Goal: Task Accomplishment & Management: Use online tool/utility

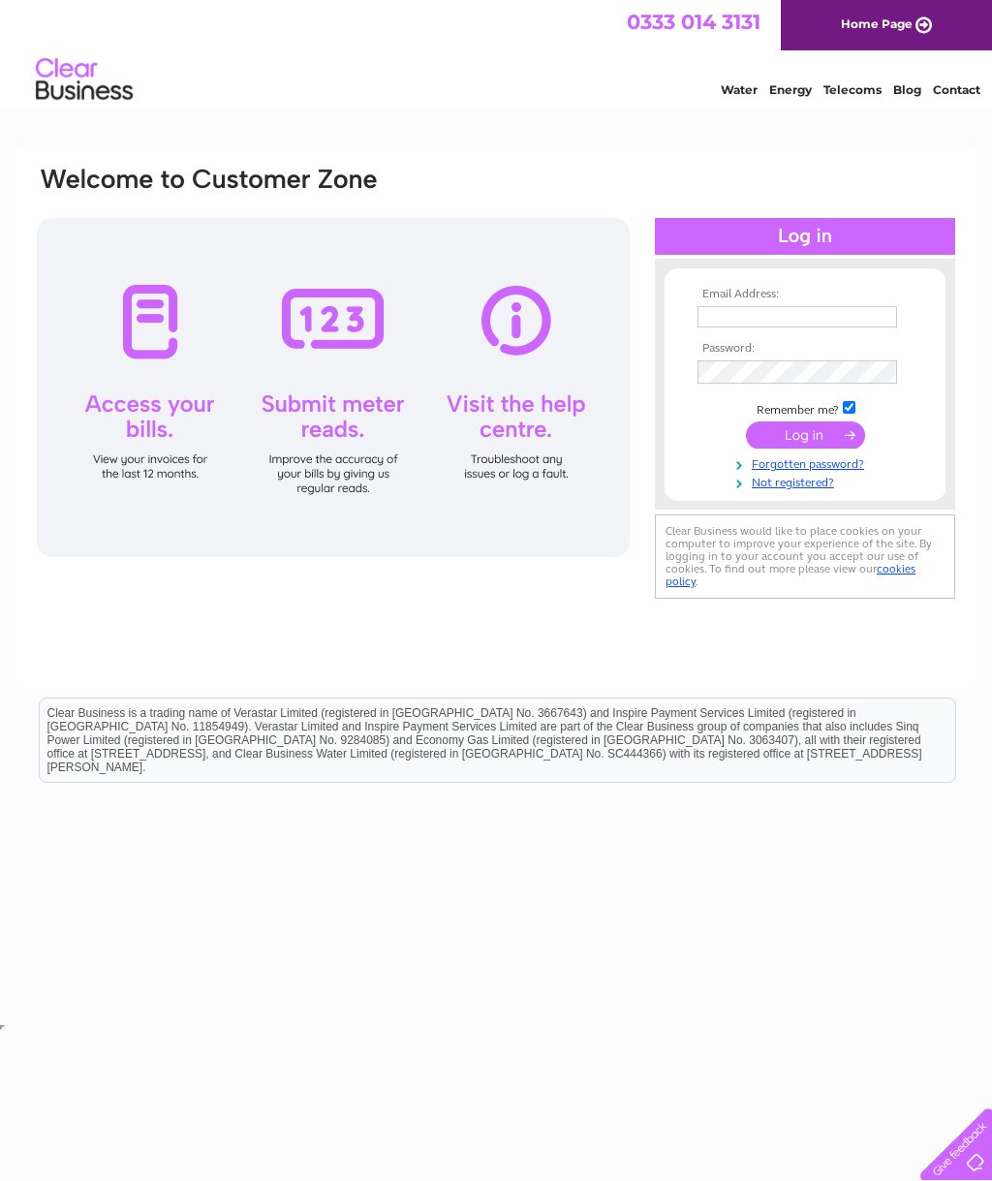
click at [769, 315] on input "text" at bounding box center [798, 316] width 200 height 21
type input "lesleyyates62@outlook.com"
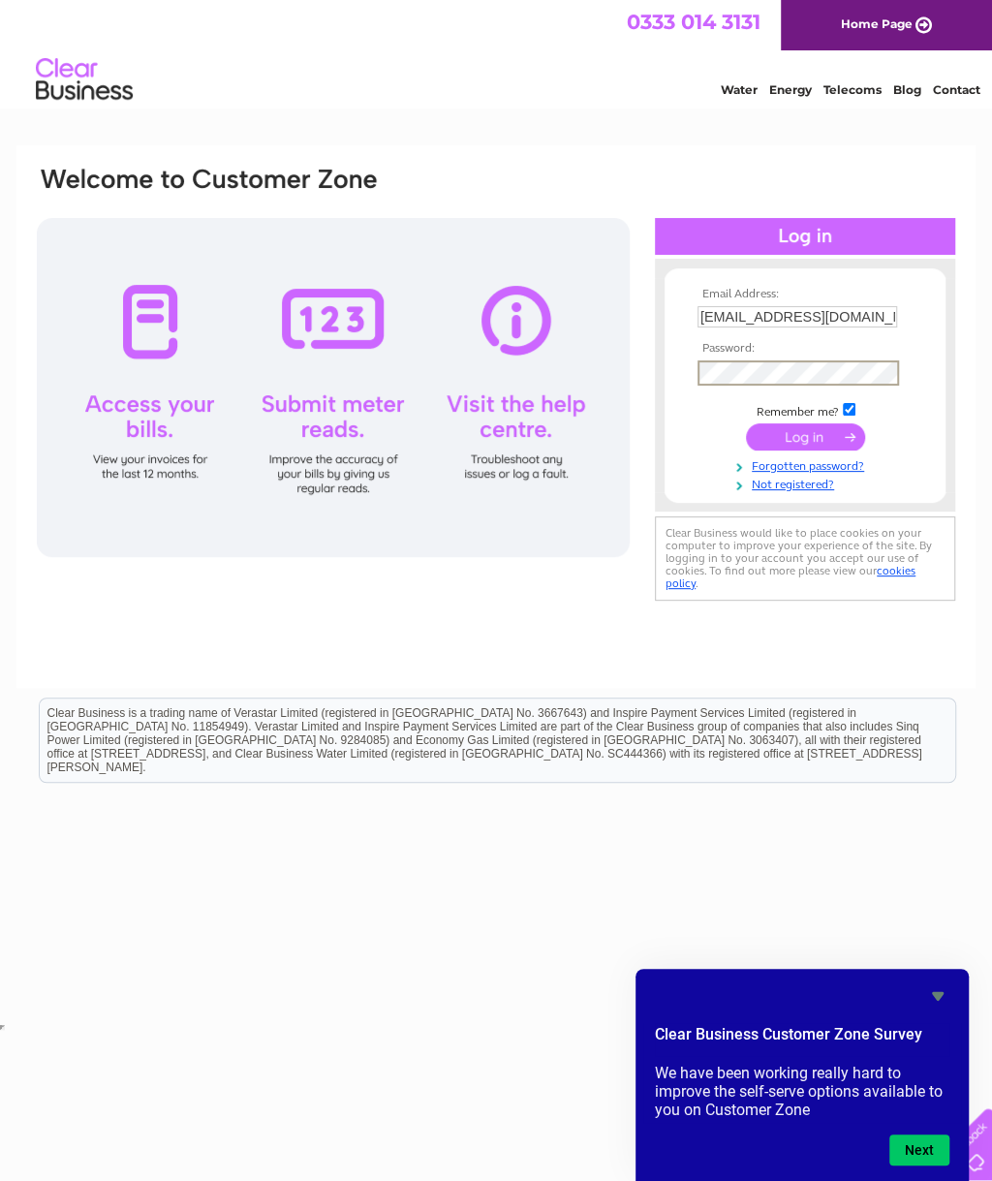
click at [827, 451] on input "submit" at bounding box center [805, 436] width 119 height 27
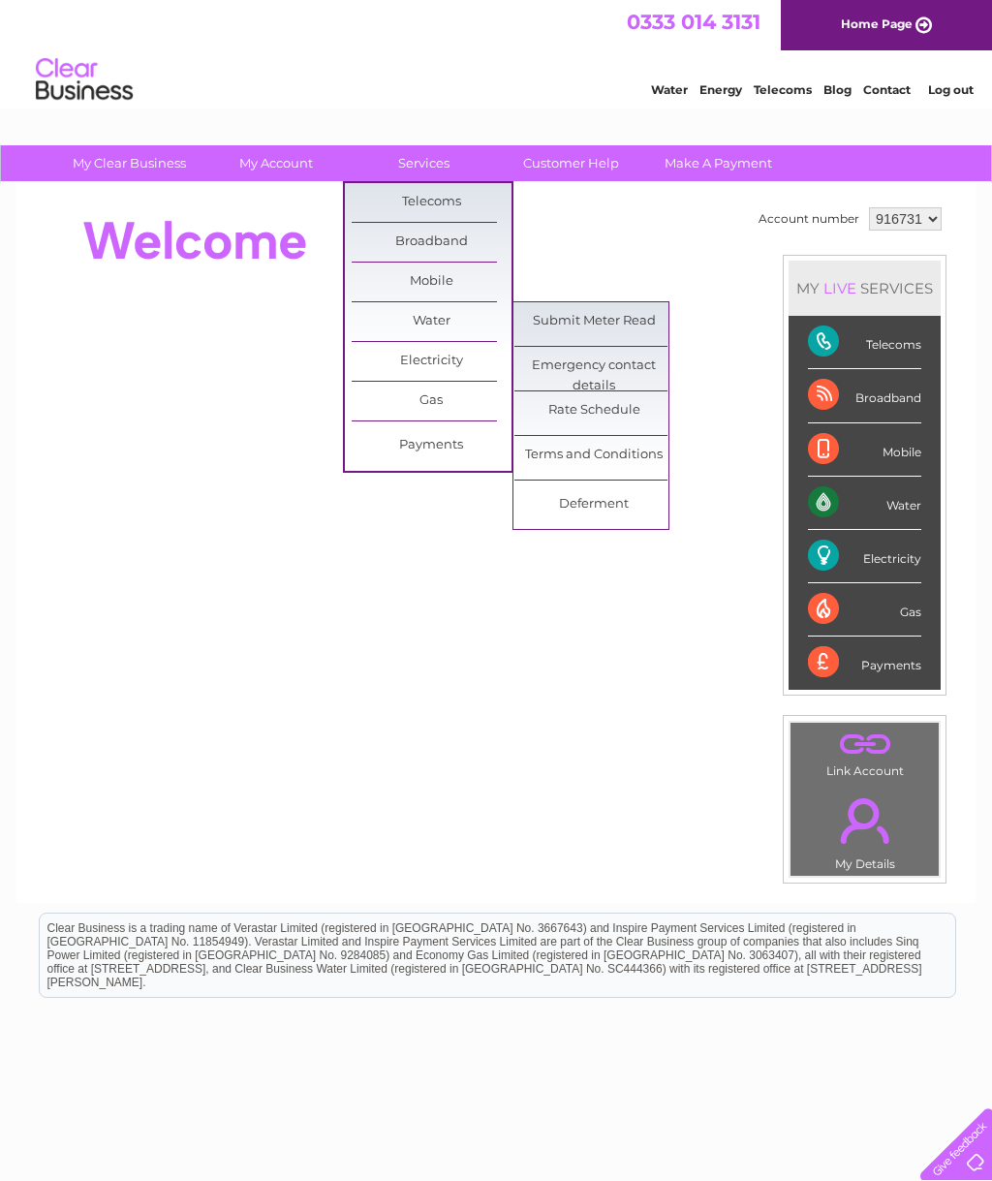
click at [597, 319] on link "Submit Meter Read" at bounding box center [595, 321] width 160 height 39
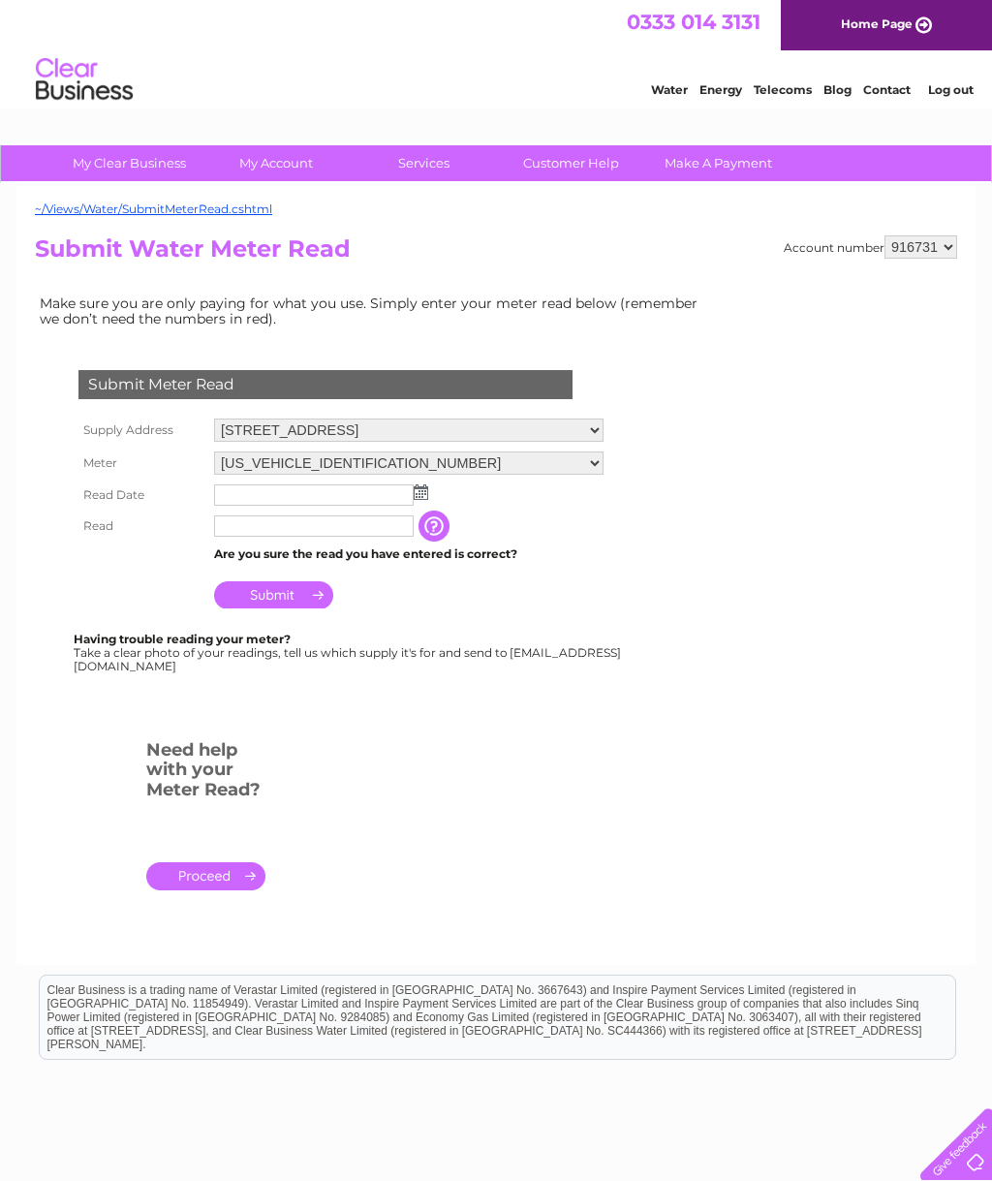
click at [424, 500] on img at bounding box center [421, 492] width 15 height 16
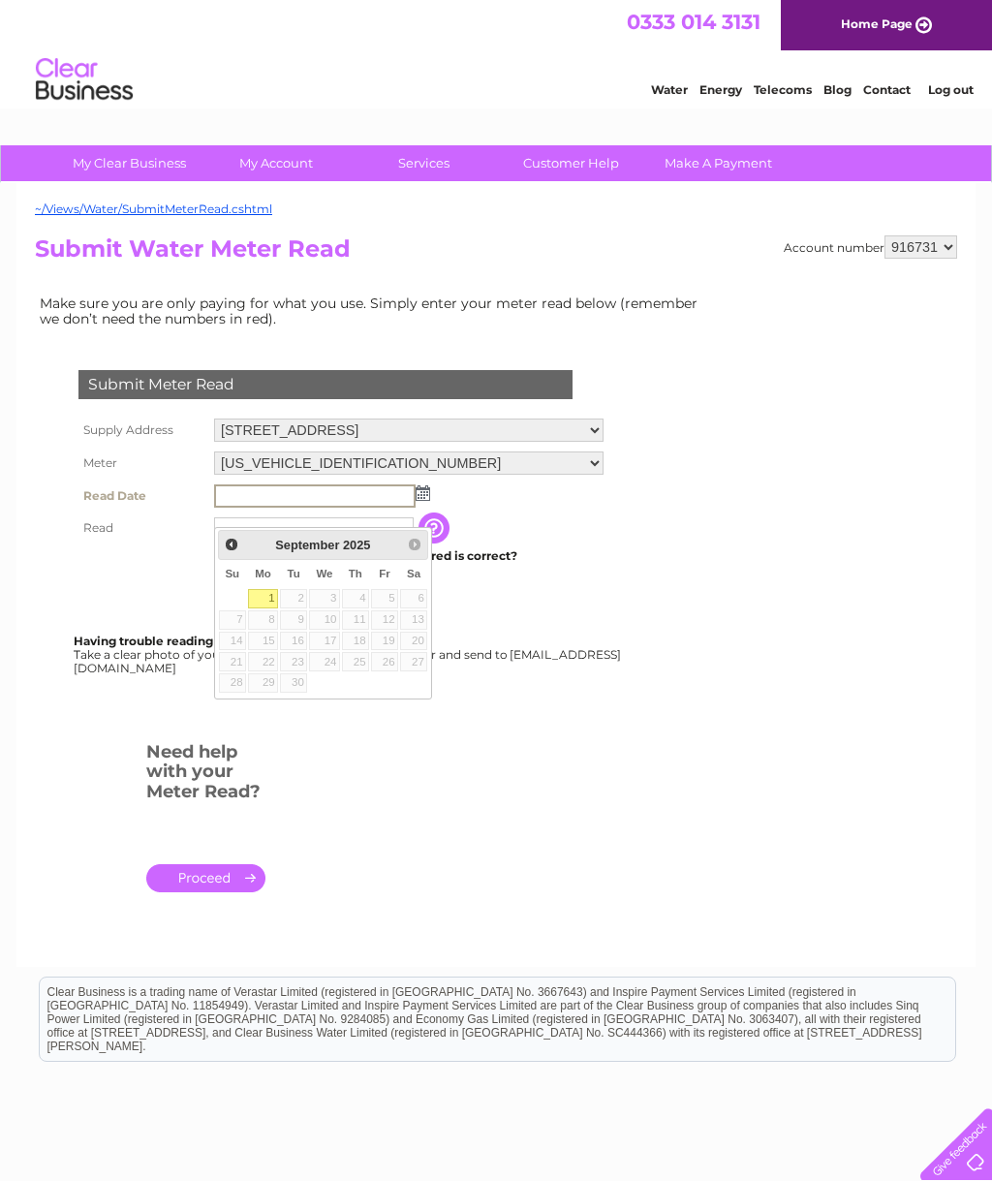
click at [257, 604] on link "1" at bounding box center [263, 598] width 30 height 19
type input "2025/09/01"
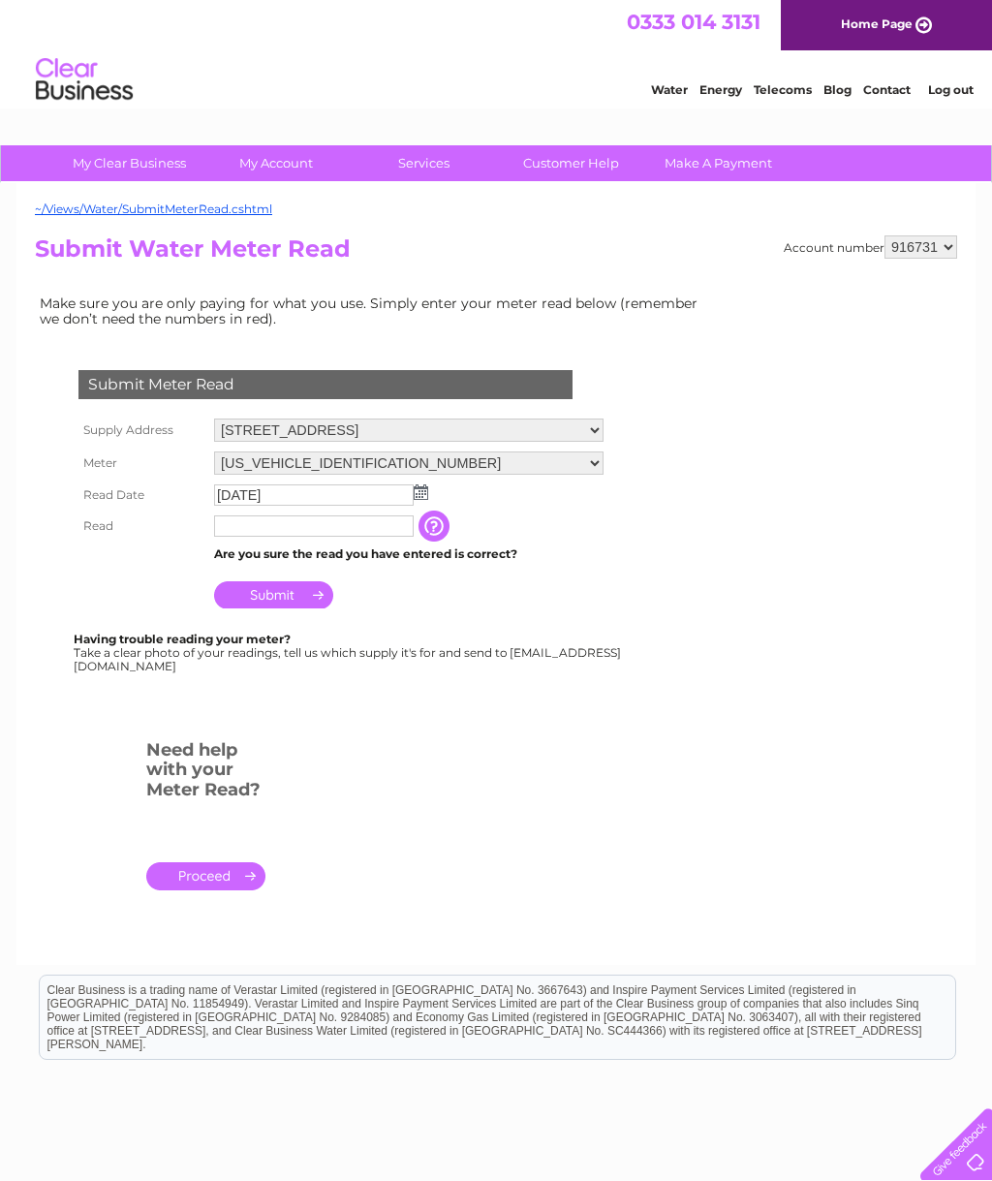
click at [288, 537] on input "text" at bounding box center [314, 525] width 200 height 21
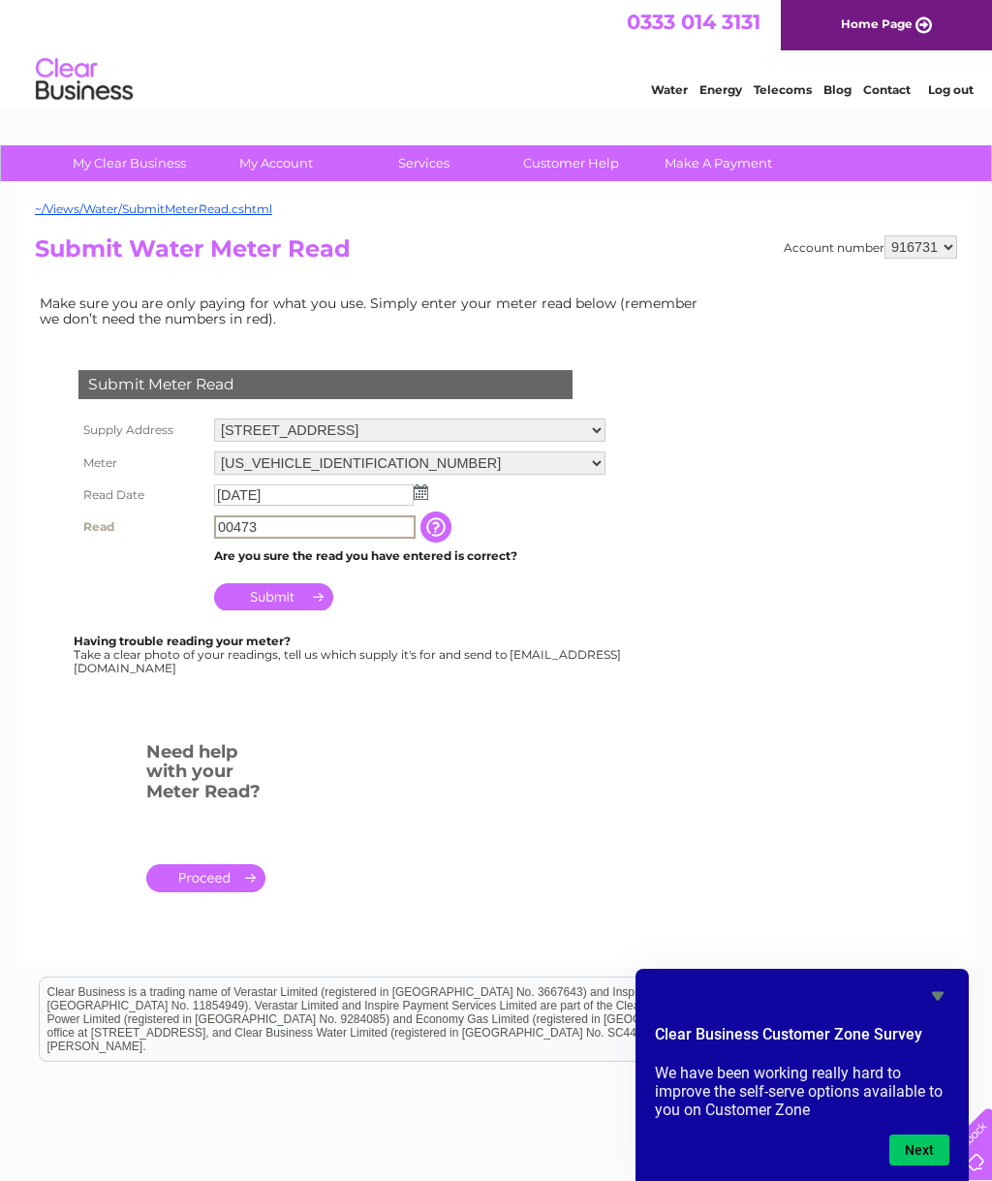
type input "00473"
click at [287, 610] on input "Submit" at bounding box center [273, 596] width 119 height 27
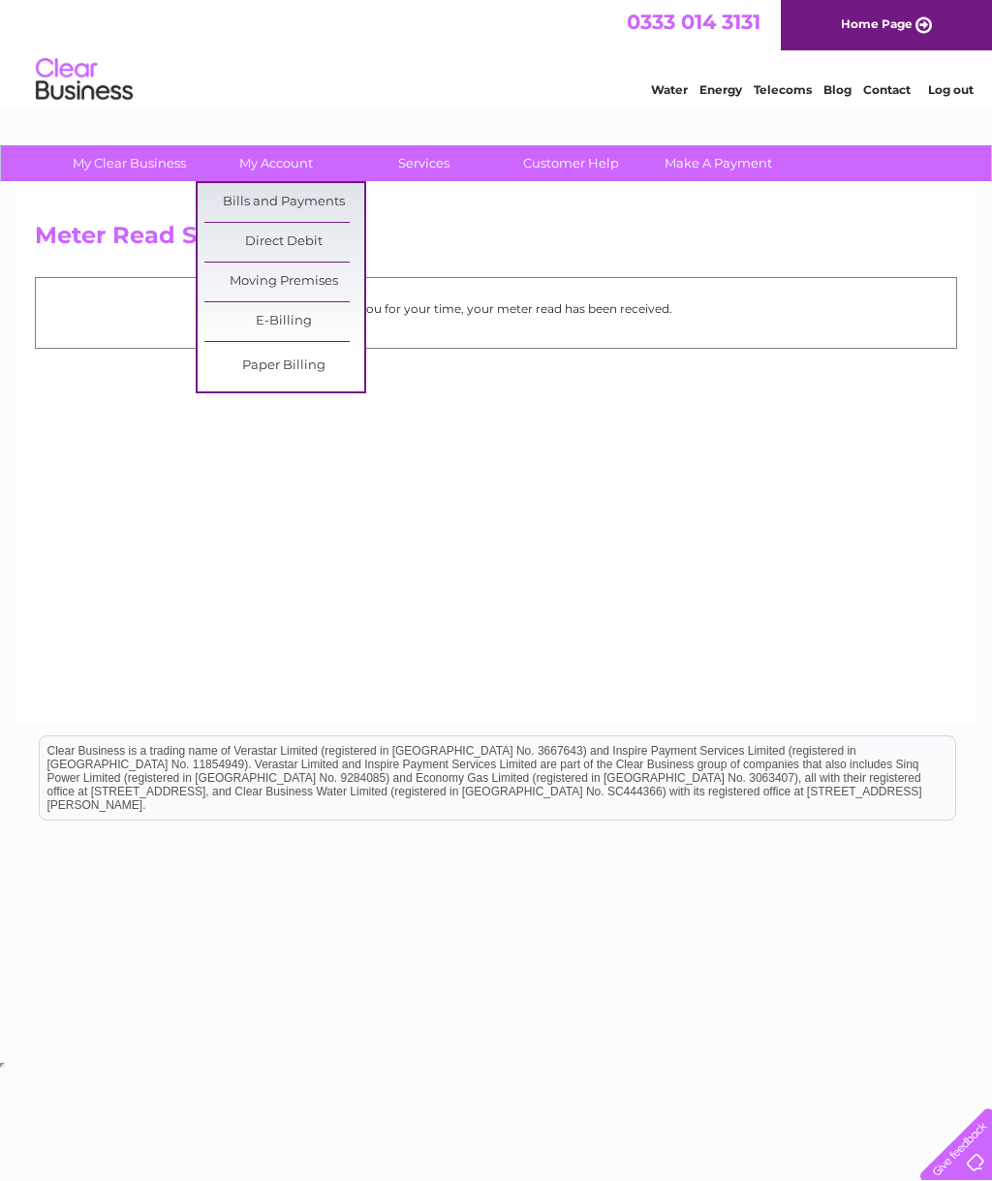
click at [278, 199] on link "Bills and Payments" at bounding box center [284, 202] width 160 height 39
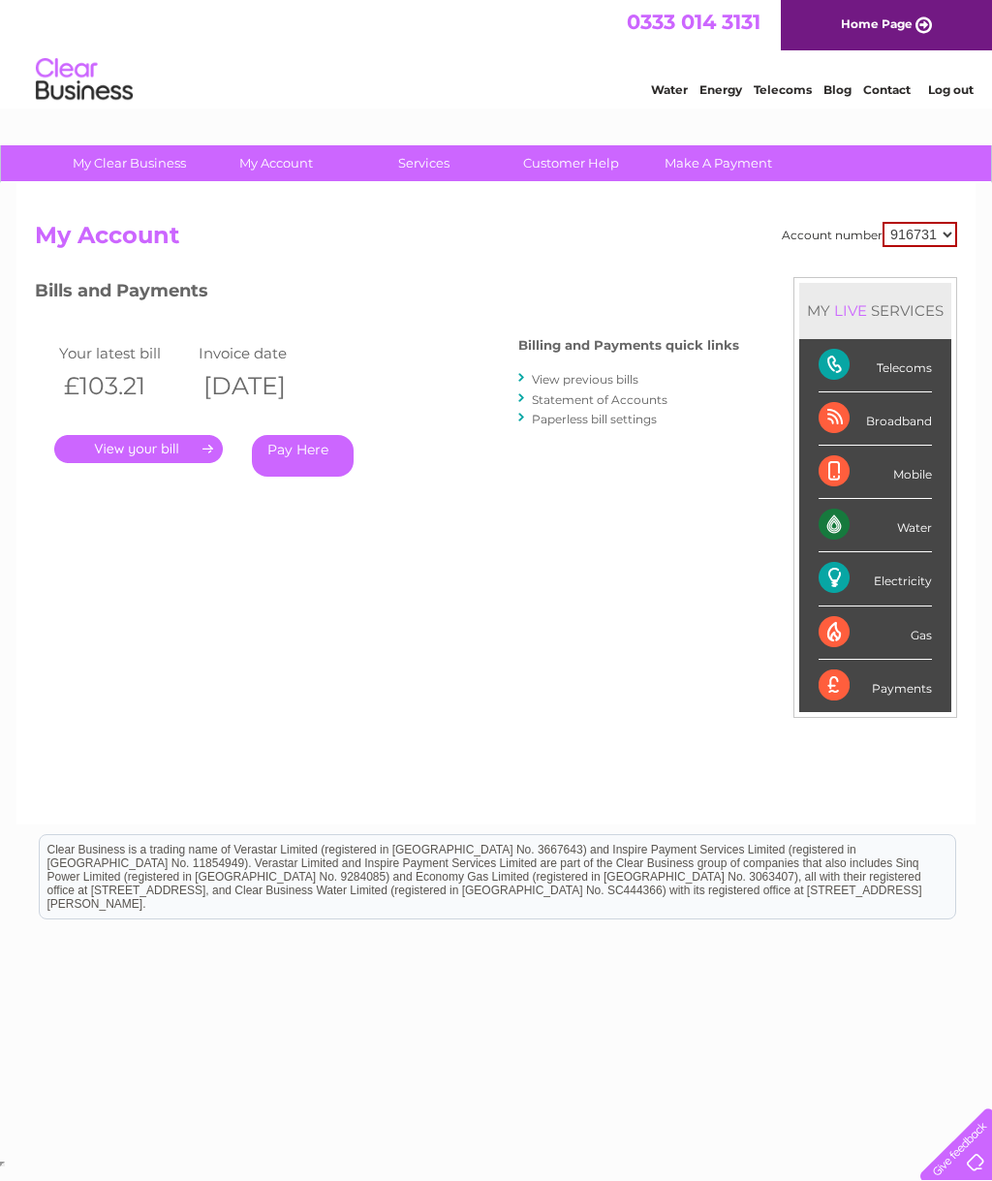
click at [564, 397] on link "Statement of Accounts" at bounding box center [600, 399] width 136 height 15
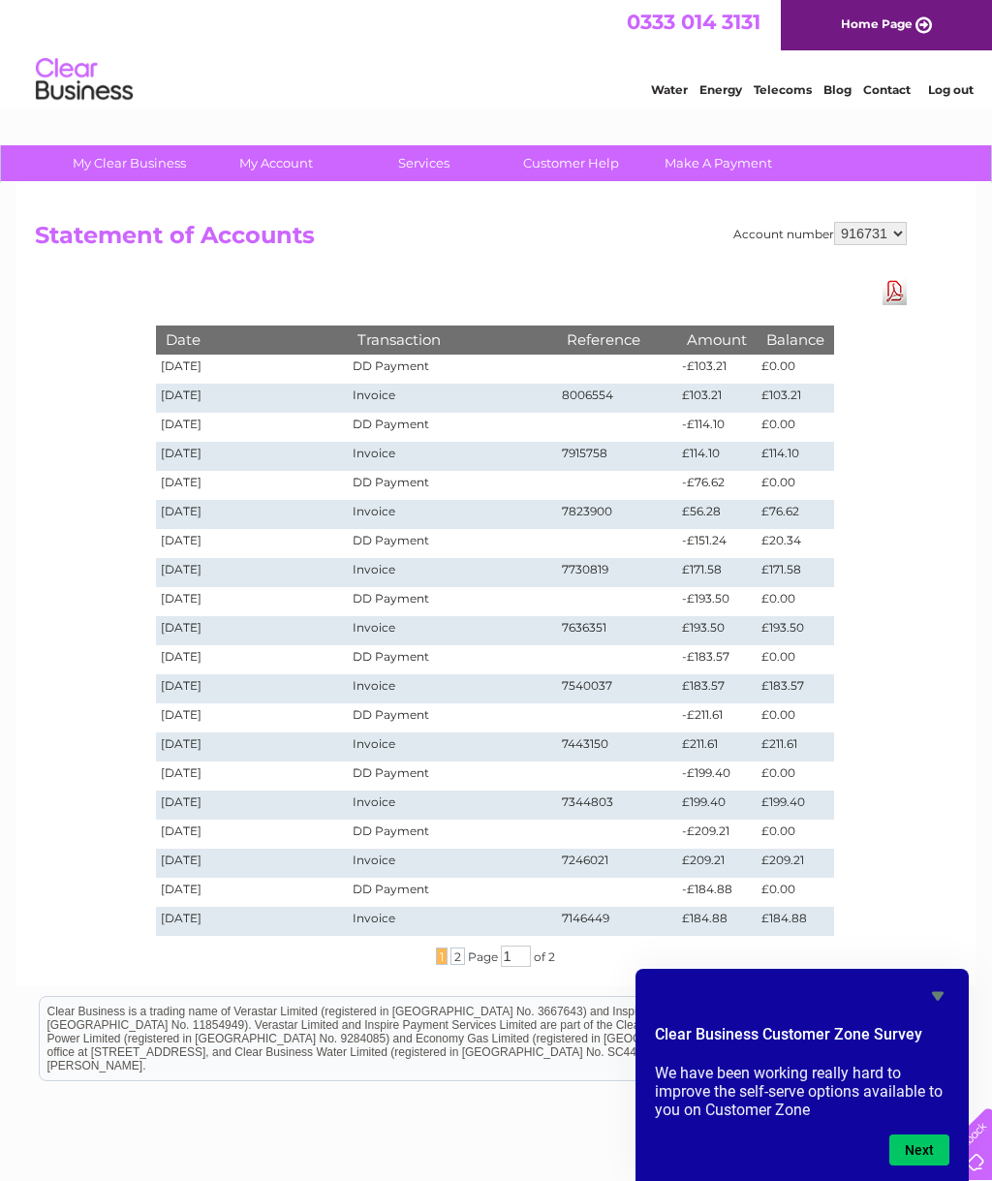
click at [976, 76] on div "Water Energy Telecoms Blog Contact Log out" at bounding box center [802, 82] width 380 height 40
click at [969, 85] on link "Log out" at bounding box center [951, 89] width 46 height 15
